Goal: Information Seeking & Learning: Learn about a topic

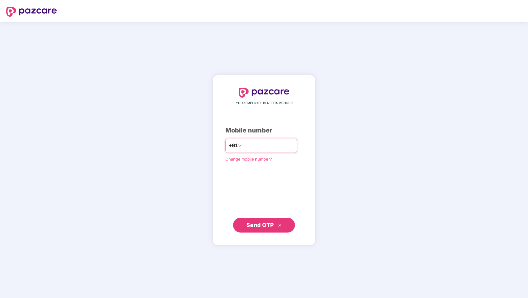
click at [258, 148] on input "number" at bounding box center [268, 146] width 51 height 10
type input "**********"
click at [269, 238] on div "**********" at bounding box center [264, 160] width 103 height 170
click at [268, 222] on span "Send OTP" at bounding box center [260, 225] width 28 height 6
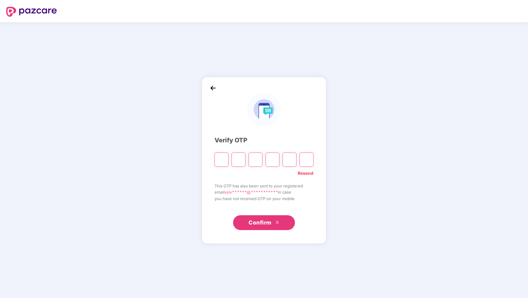
type input "*"
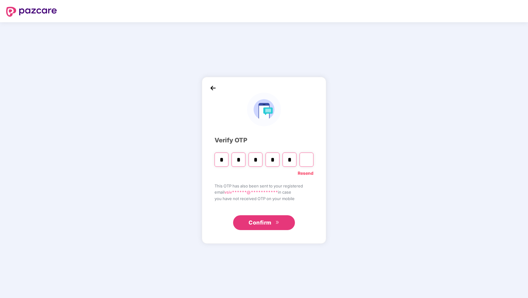
type input "*"
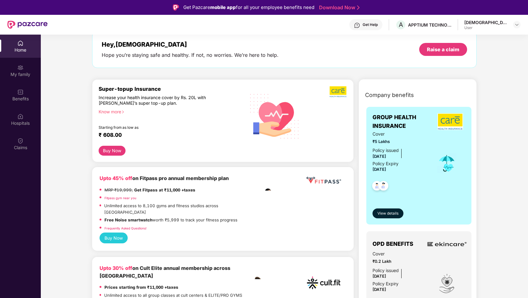
scroll to position [39, 0]
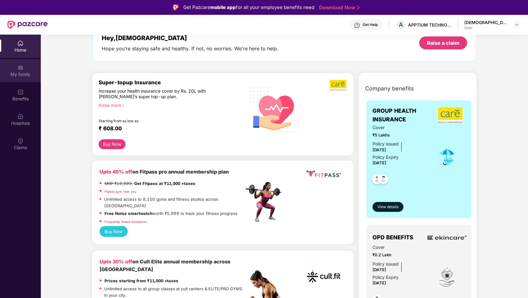
click at [29, 76] on div "My family" at bounding box center [20, 74] width 41 height 6
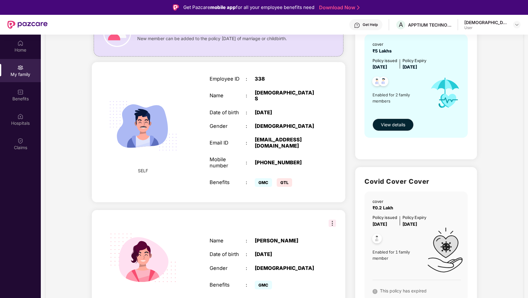
scroll to position [6, 0]
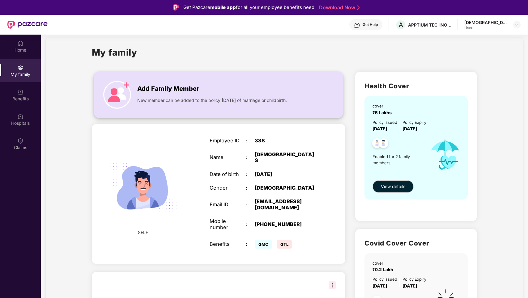
click at [134, 92] on div "Add Family Member New member can be added to the policy [DATE] of marriage or c…" at bounding box center [218, 95] width 249 height 34
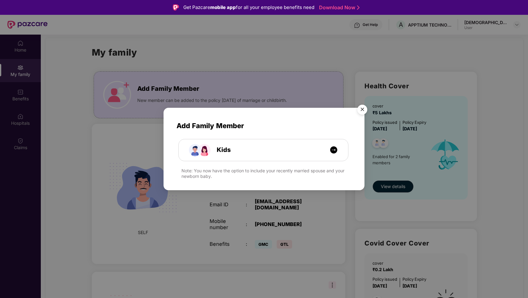
click at [366, 109] on img "Close" at bounding box center [362, 110] width 17 height 17
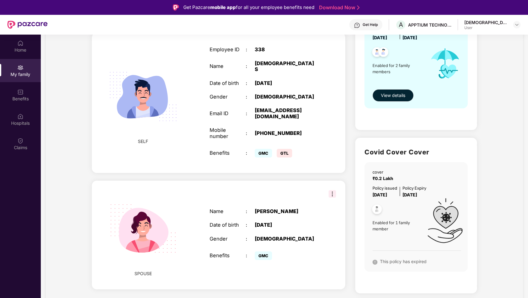
scroll to position [96, 0]
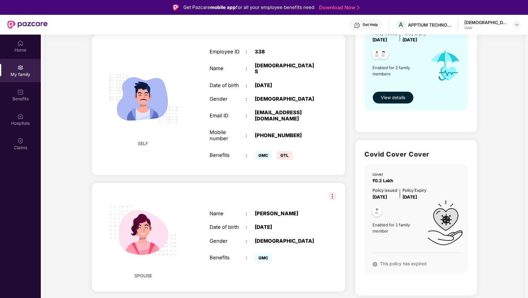
click at [384, 101] on button "View details" at bounding box center [393, 98] width 41 height 12
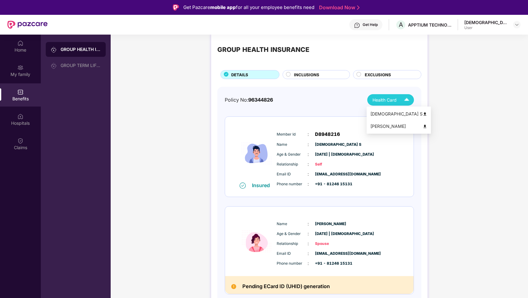
scroll to position [10, 0]
click at [301, 76] on span "INCLUSIONS" at bounding box center [306, 75] width 25 height 6
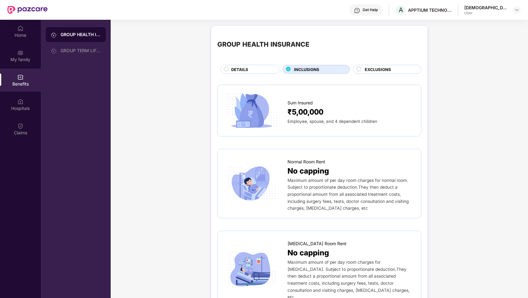
scroll to position [0, 0]
click at [384, 71] on span "EXCLUSIONS" at bounding box center [378, 69] width 26 height 6
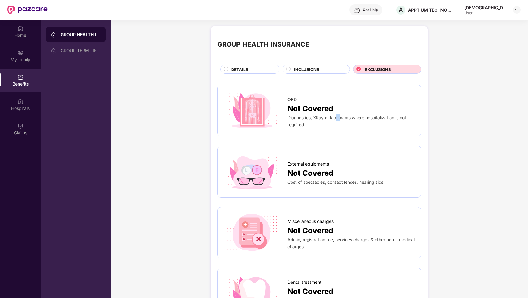
drag, startPoint x: 335, startPoint y: 119, endPoint x: 339, endPoint y: 119, distance: 3.1
click at [339, 119] on span "Diagnostics, XRay or lab exams where hospitalization is not required." at bounding box center [347, 121] width 119 height 12
drag, startPoint x: 309, startPoint y: 117, endPoint x: 349, endPoint y: 125, distance: 41.4
click at [350, 126] on div "Diagnostics, XRay or lab exams where hospitalization is not required." at bounding box center [351, 121] width 127 height 14
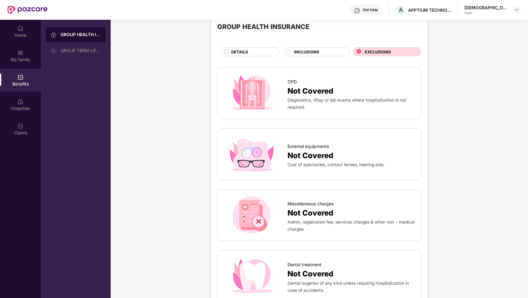
scroll to position [18, 0]
drag, startPoint x: 336, startPoint y: 156, endPoint x: 364, endPoint y: 161, distance: 28.2
click at [364, 161] on div "External equipments Not Covered Cost of spectacles, contact lenses, hearing aid…" at bounding box center [351, 154] width 127 height 28
click at [485, 185] on div "GROUP HEALTH INSURANCE DETAILS INCLUSIONS EXCLUSIONS OPD Not Covered Diagnostic…" at bounding box center [319, 290] width 417 height 570
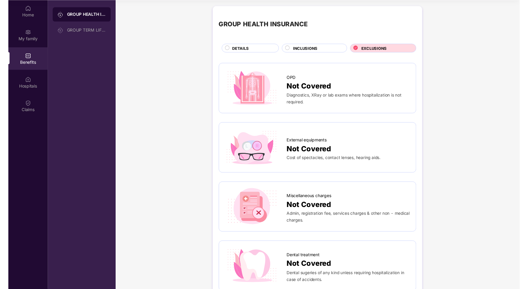
scroll to position [0, 0]
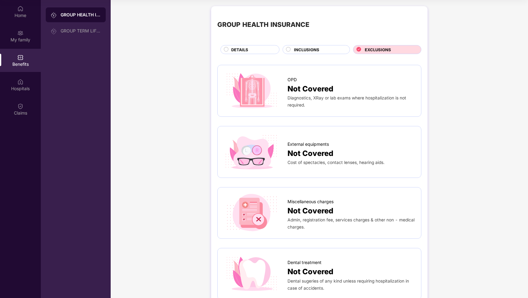
click at [329, 48] on div "INCLUSIONS" at bounding box center [319, 50] width 56 height 7
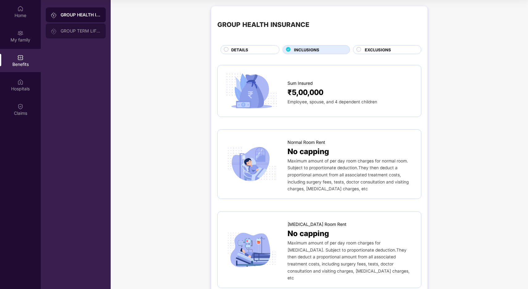
click at [80, 37] on div "GROUP TERM LIFE INSURANCE" at bounding box center [76, 30] width 60 height 15
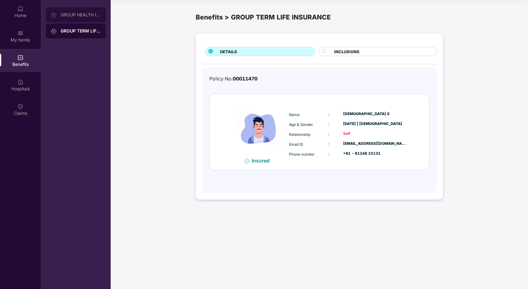
click at [81, 13] on div "GROUP HEALTH INSURANCE" at bounding box center [81, 14] width 40 height 5
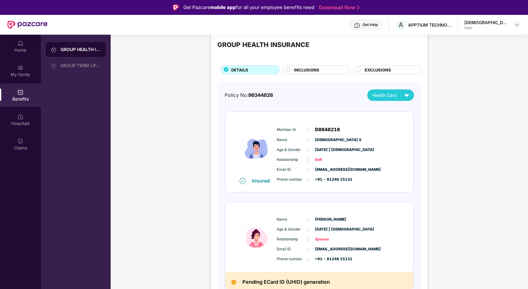
scroll to position [11, 0]
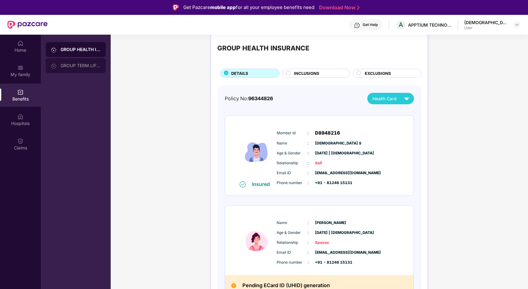
click at [77, 67] on div "GROUP TERM LIFE INSURANCE" at bounding box center [81, 65] width 40 height 5
